Goal: Task Accomplishment & Management: Complete application form

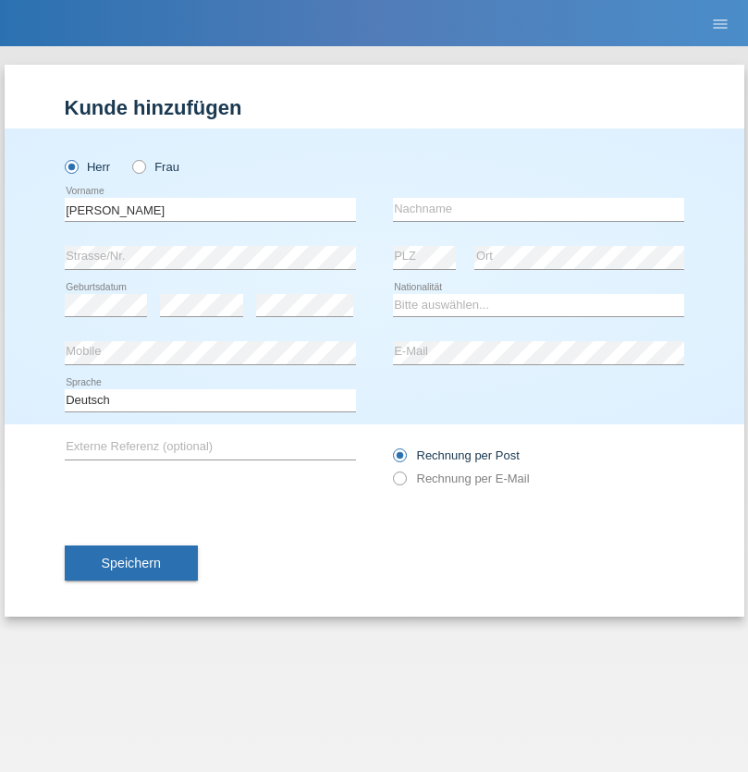
type input "[PERSON_NAME]"
click at [538, 209] on input "text" at bounding box center [538, 209] width 291 height 23
type input "Senn"
select select "CH"
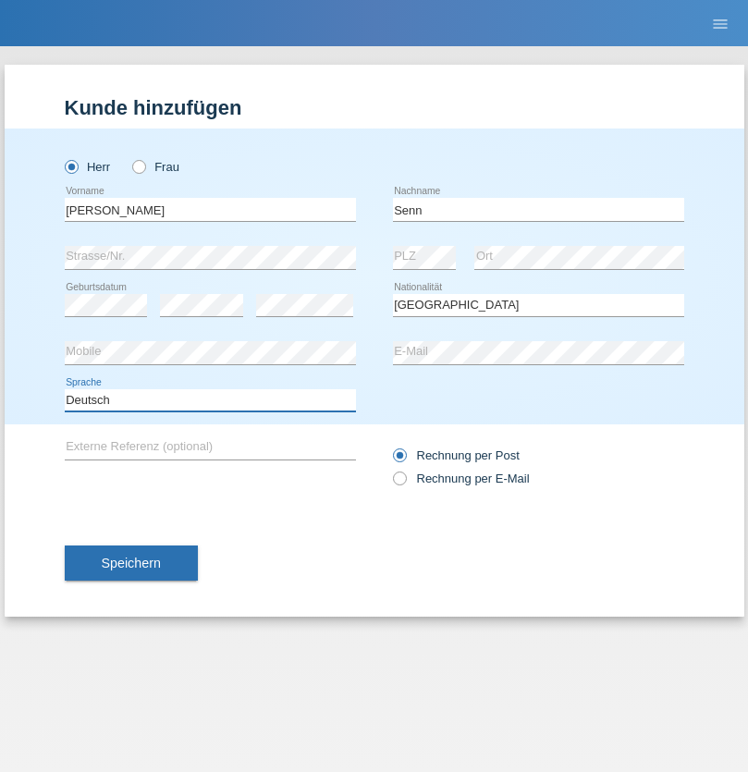
select select "en"
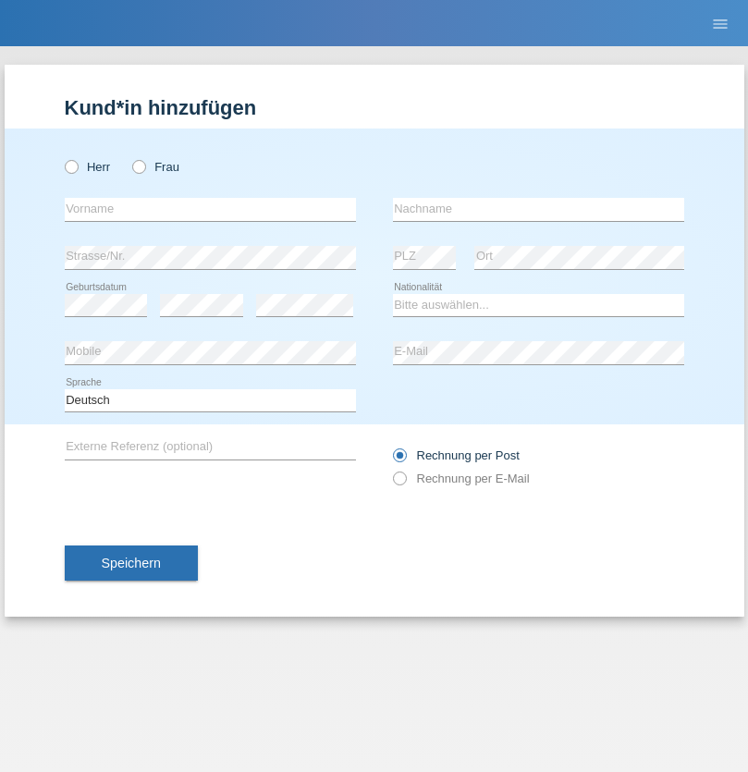
radio input "true"
click at [210, 209] on input "text" at bounding box center [210, 209] width 291 height 23
type input "Moser"
click at [538, 209] on input "text" at bounding box center [538, 209] width 291 height 23
type input "Emely"
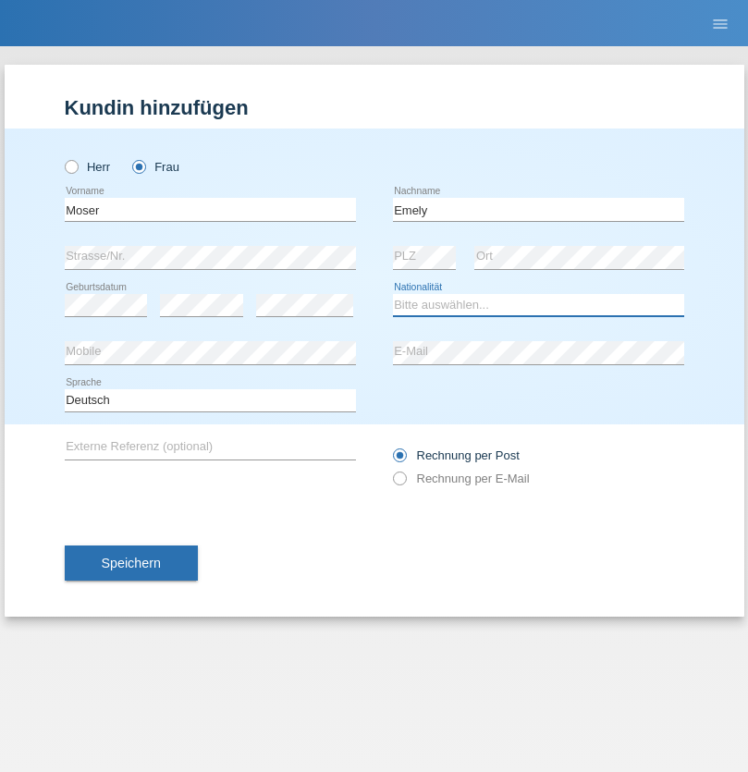
select select "CH"
radio input "true"
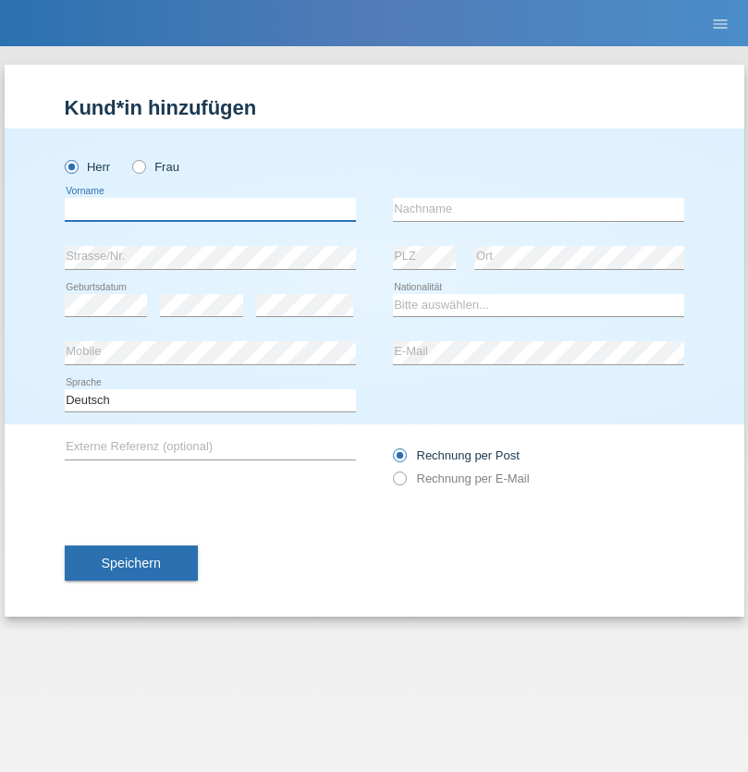
click at [210, 209] on input "text" at bounding box center [210, 209] width 291 height 23
type input "Mohammad Qais"
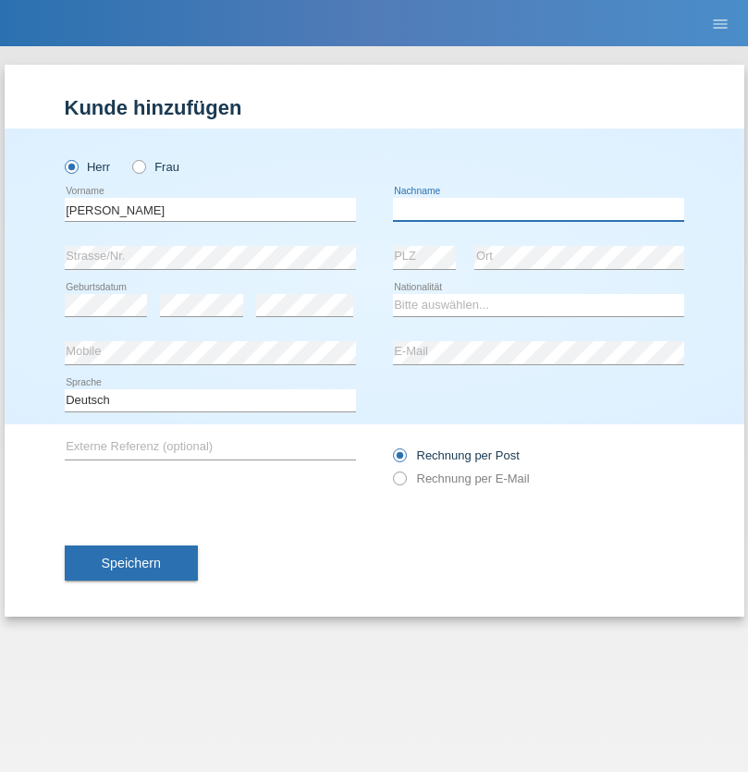
click at [538, 209] on input "text" at bounding box center [538, 209] width 291 height 23
type input "Nemani"
select select "AF"
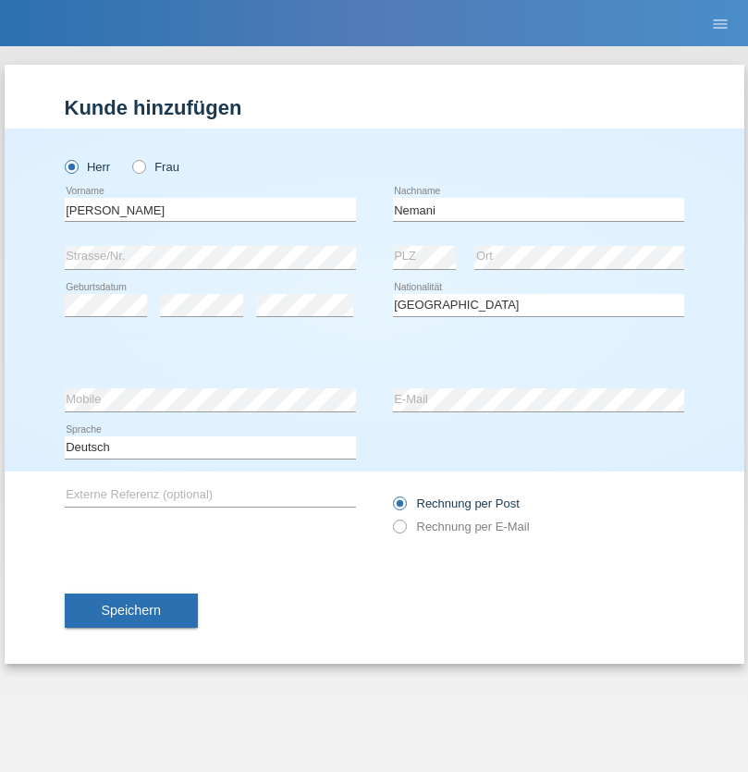
select select "C"
select select "02"
select select "01"
select select "2021"
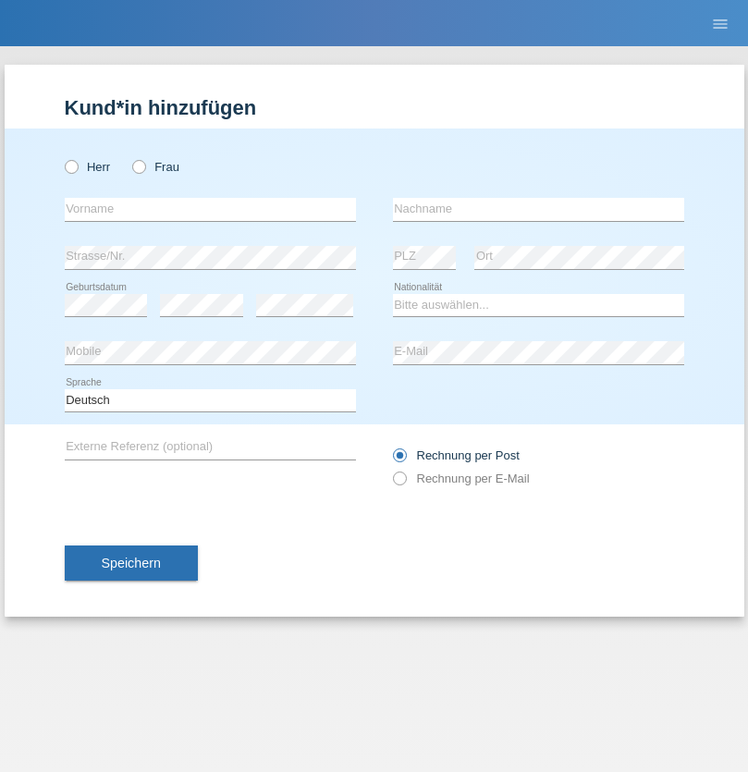
radio input "true"
click at [210, 209] on input "text" at bounding box center [210, 209] width 291 height 23
type input "Besart"
click at [538, 209] on input "text" at bounding box center [538, 209] width 291 height 23
type input "Emiri"
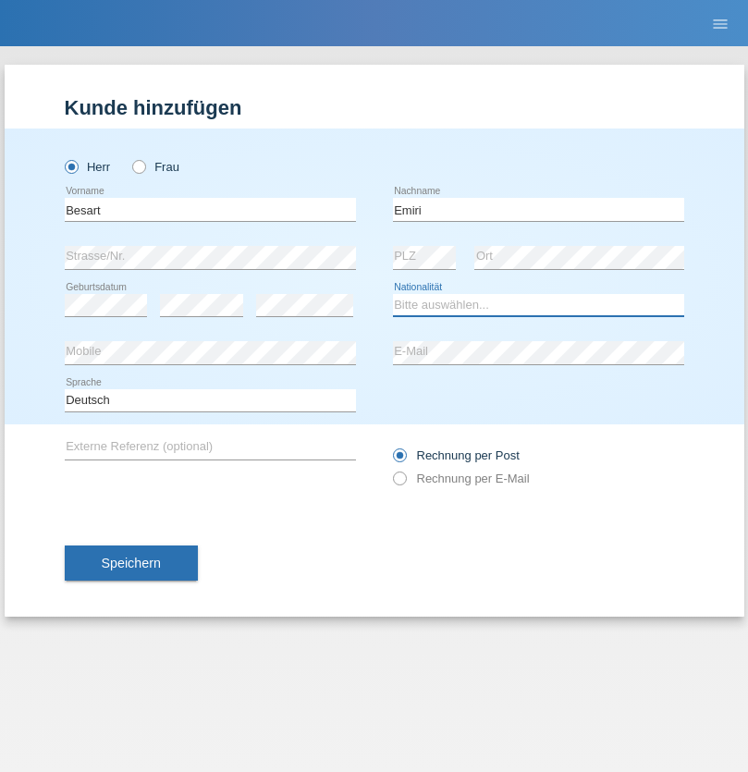
select select "XK"
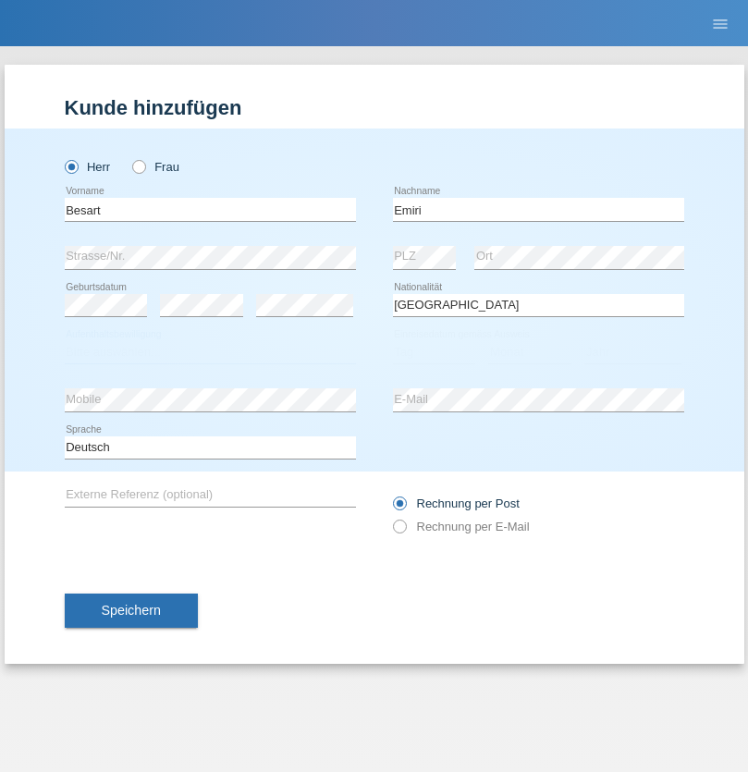
select select "C"
select select "04"
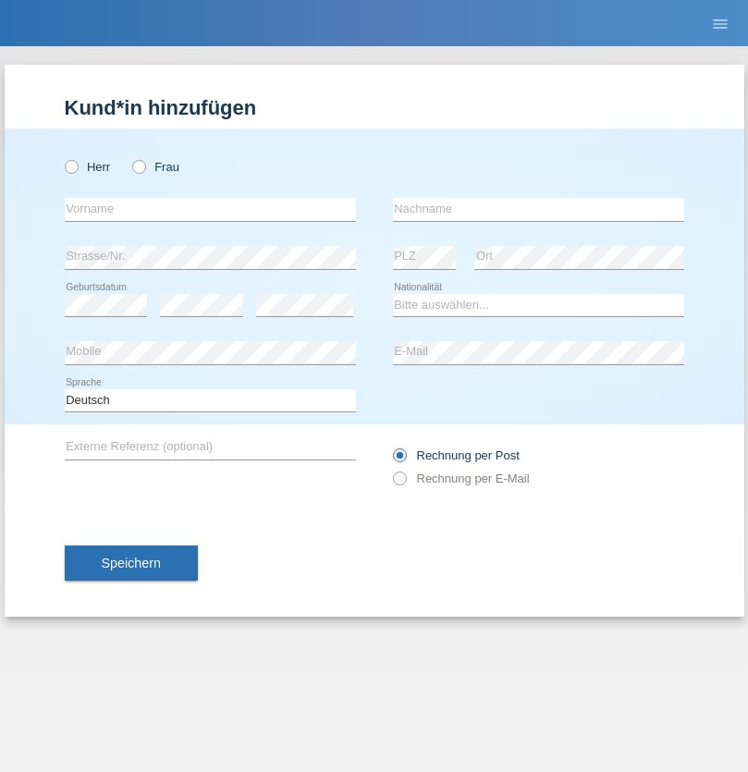
radio input "true"
click at [210, 209] on input "text" at bounding box center [210, 209] width 291 height 23
type input "Camille"
click at [538, 209] on input "text" at bounding box center [538, 209] width 291 height 23
type input "Jacquet"
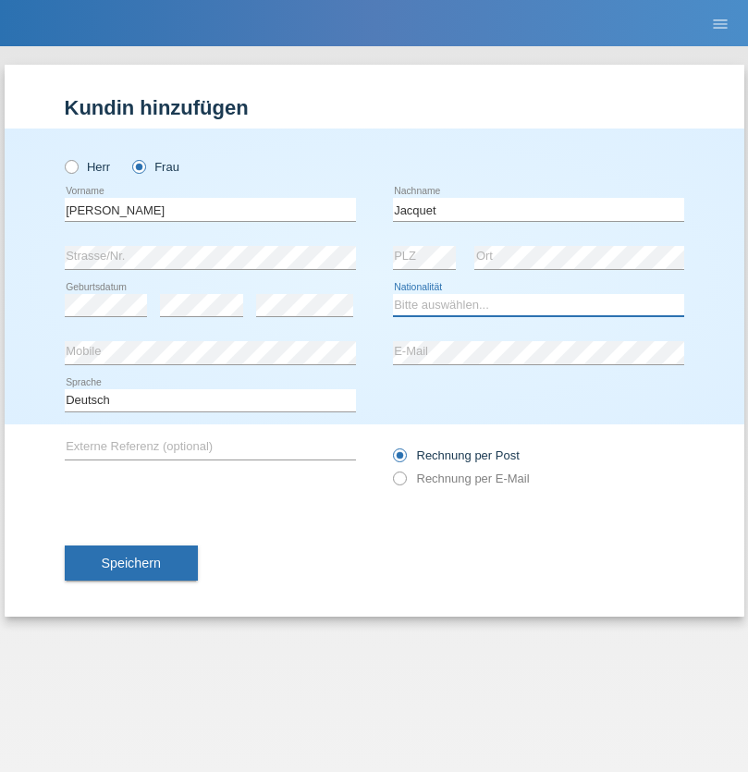
select select "CH"
radio input "true"
select select "DE"
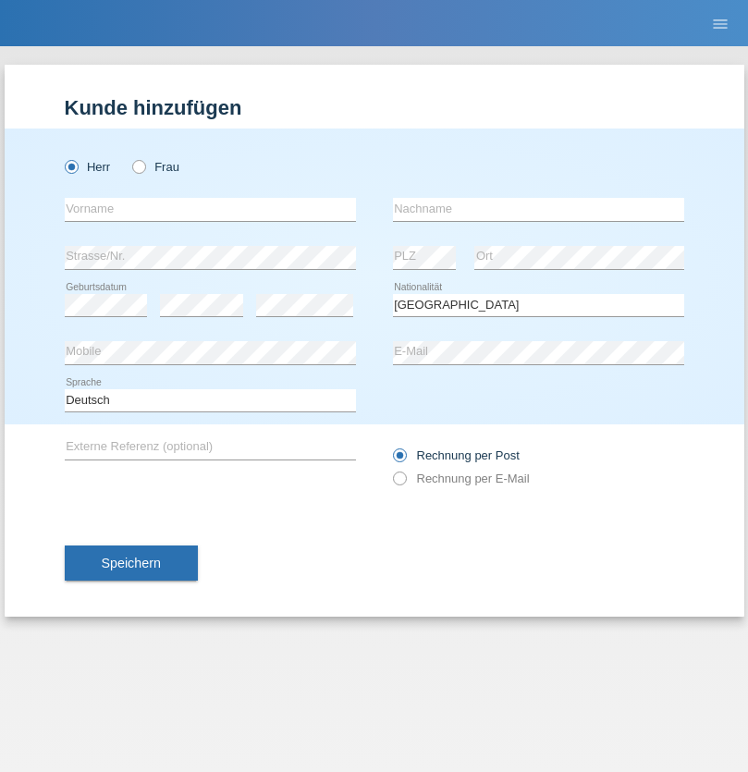
select select "C"
select select "07"
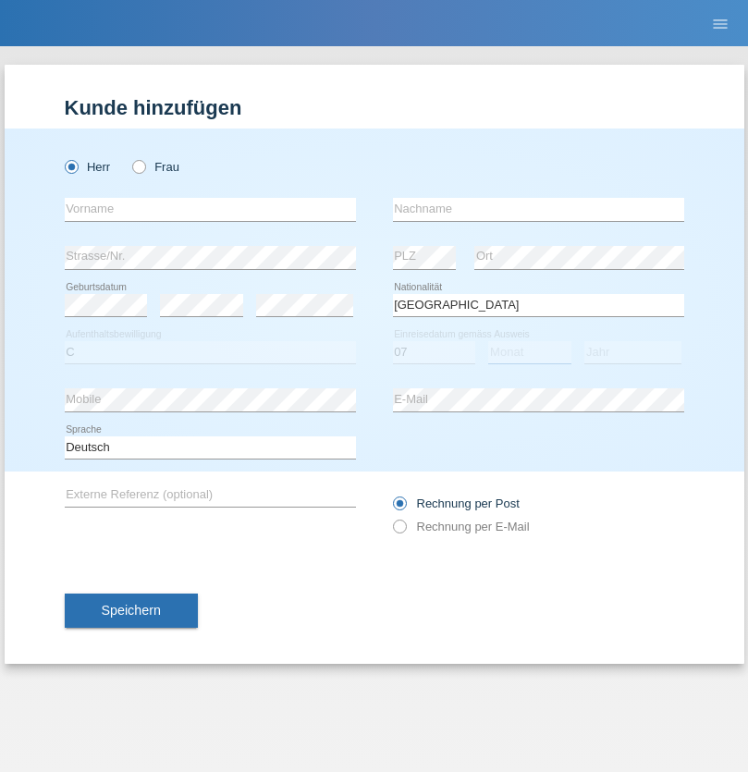
select select "11"
select select "1972"
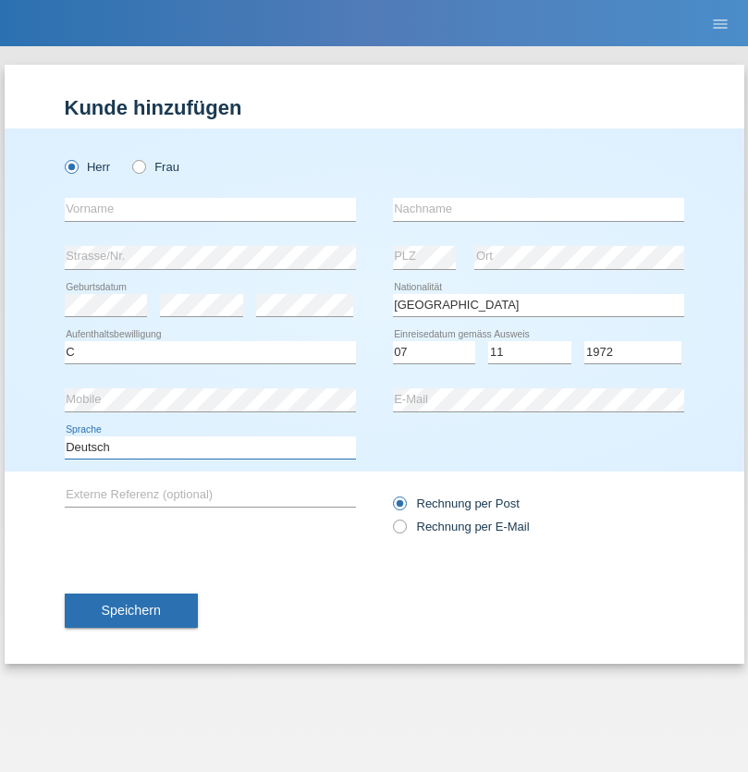
select select "en"
